Goal: Task Accomplishment & Management: Use online tool/utility

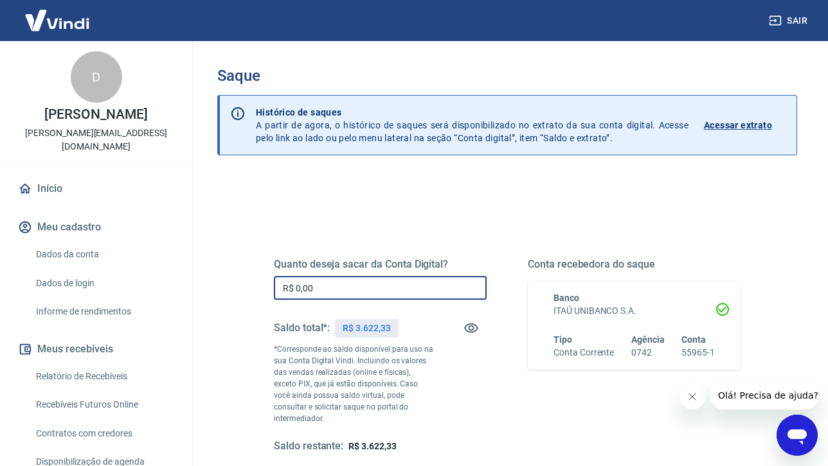
click at [360, 292] on input "R$ 0,00" at bounding box center [380, 288] width 213 height 24
type input "R$ 3.622,00"
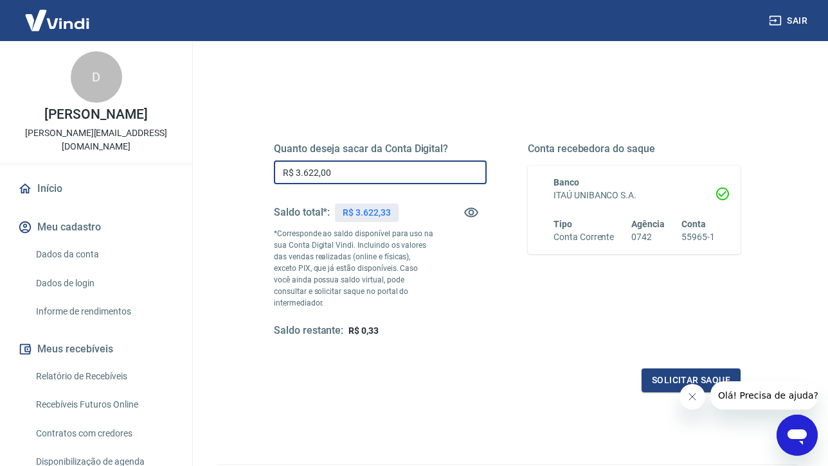
scroll to position [133, 0]
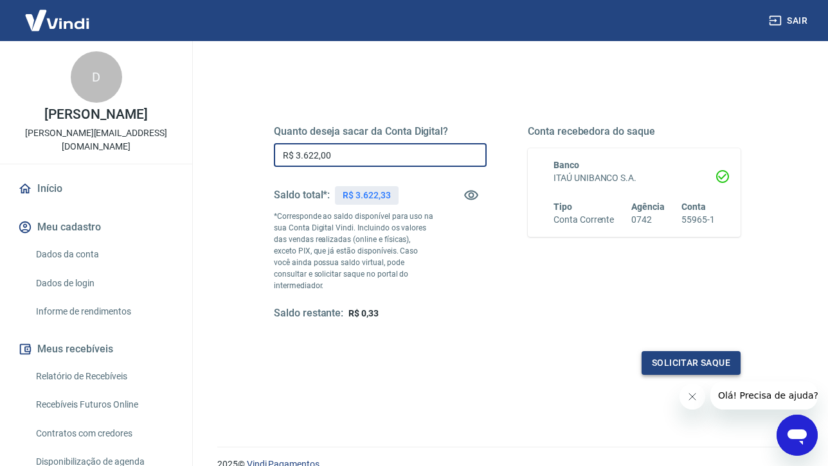
click at [676, 351] on button "Solicitar saque" at bounding box center [690, 363] width 99 height 24
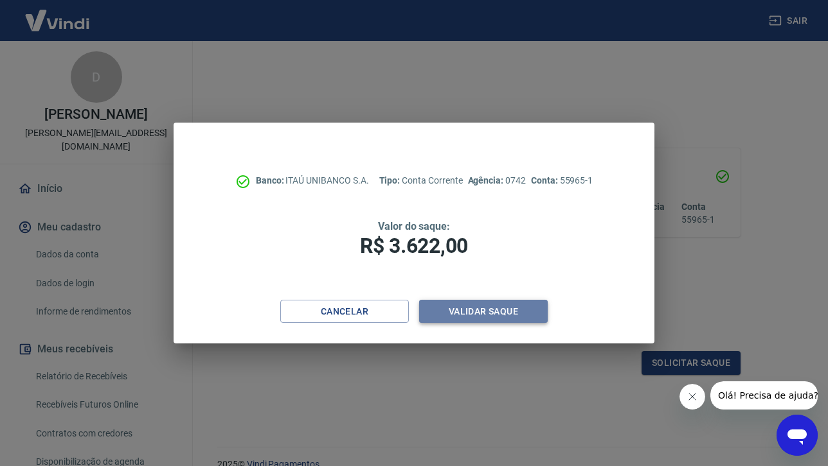
click at [504, 314] on button "Validar saque" at bounding box center [483, 312] width 129 height 24
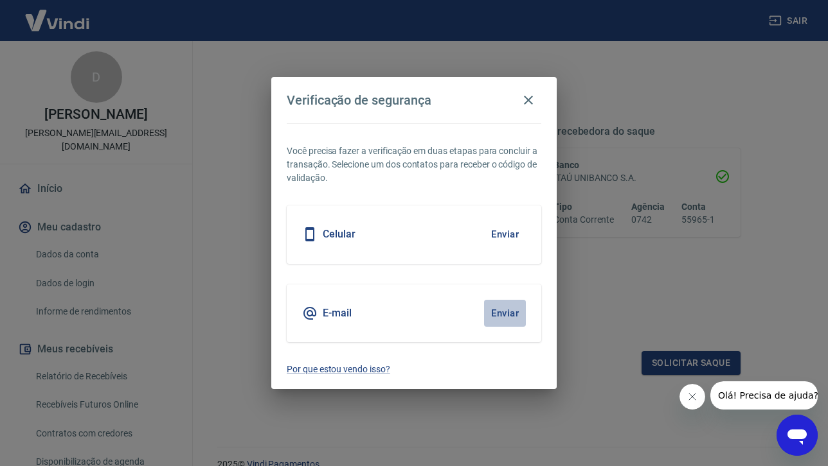
click at [504, 310] on button "Enviar" at bounding box center [505, 313] width 42 height 27
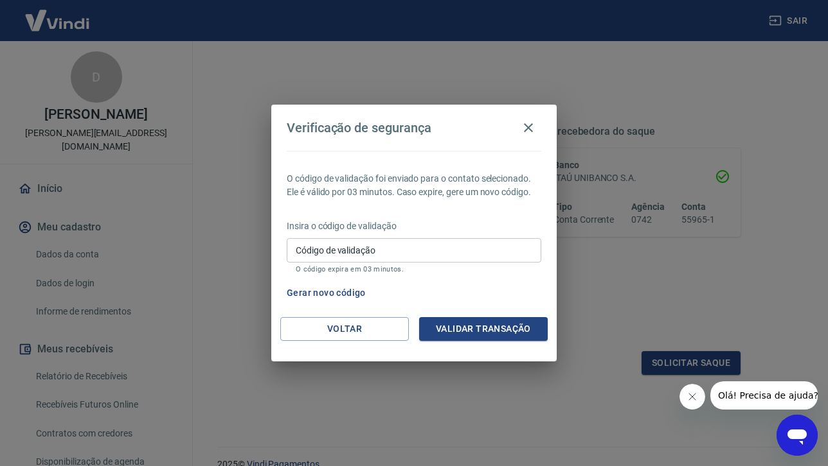
click at [444, 254] on input "Código de validação" at bounding box center [414, 250] width 254 height 24
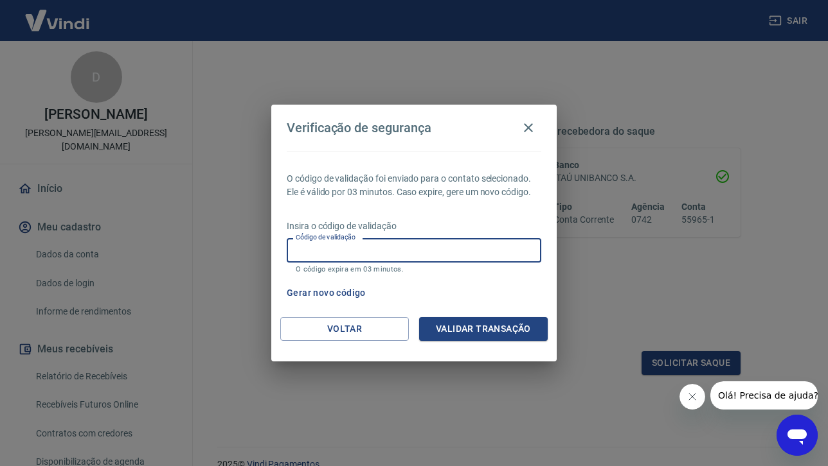
click at [314, 249] on input "Código de validação" at bounding box center [414, 250] width 254 height 24
type input "382225"
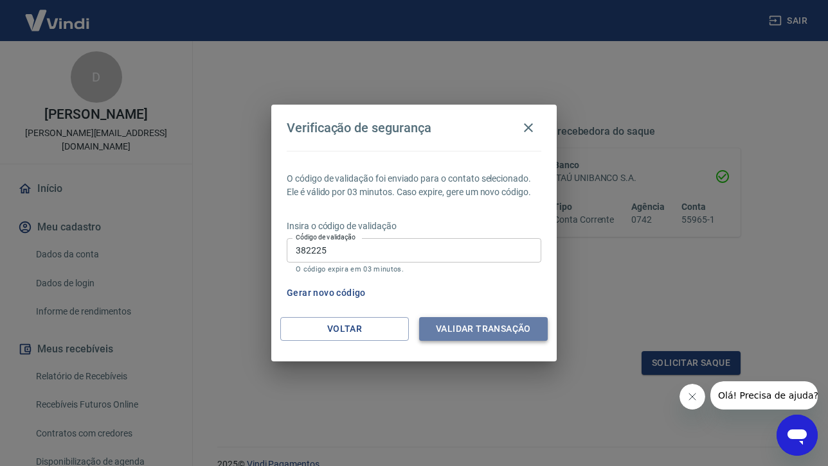
click at [450, 334] on button "Validar transação" at bounding box center [483, 329] width 129 height 24
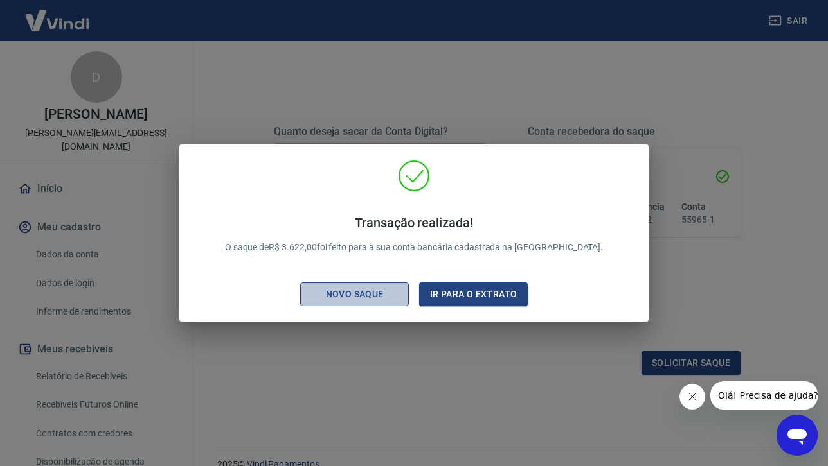
click at [376, 291] on div "Novo saque" at bounding box center [354, 295] width 89 height 16
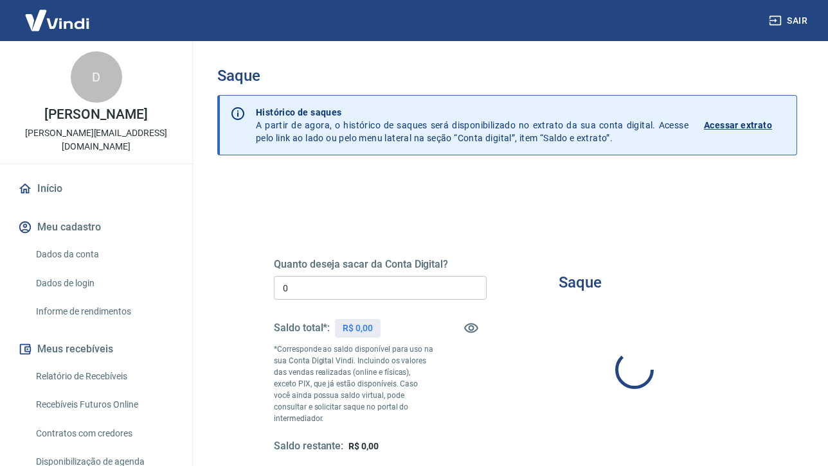
type input "R$ 0,00"
